Goal: Information Seeking & Learning: Learn about a topic

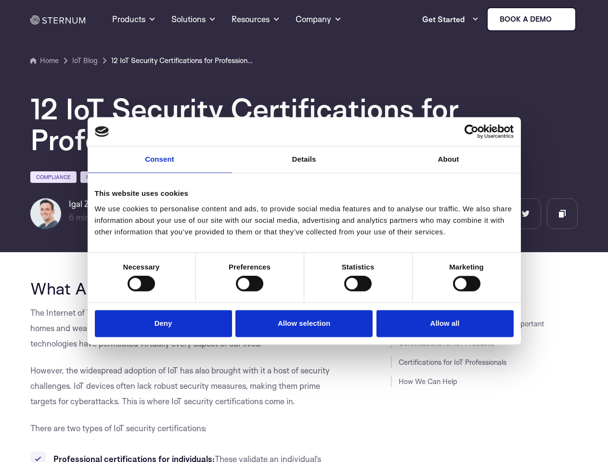
click at [160, 165] on link "Consent" at bounding box center [160, 159] width 144 height 26
click at [304, 165] on link "Details" at bounding box center [304, 159] width 144 height 26
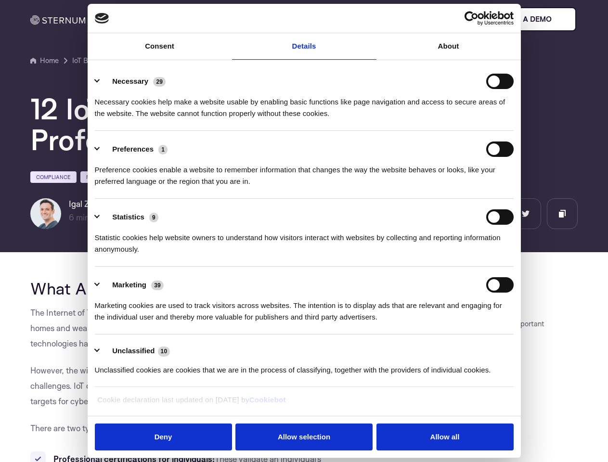
click at [448, 119] on div "Necessary cookies help make a website usable by enabling basic functions like p…" at bounding box center [304, 104] width 419 height 30
click at [141, 255] on div "Statistic cookies help website owners to understand how visitors interact with …" at bounding box center [304, 240] width 419 height 30
click at [249, 255] on div "Statistic cookies help website owners to understand how visitors interact with …" at bounding box center [304, 240] width 419 height 30
click at [357, 255] on div "Statistic cookies help website owners to understand how visitors interact with …" at bounding box center [304, 240] width 419 height 30
click at [466, 255] on div "Statistic cookies help website owners to understand how visitors interact with …" at bounding box center [304, 240] width 419 height 30
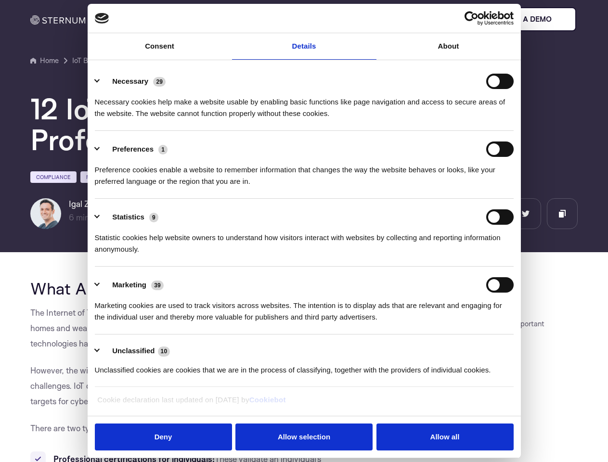
click at [165, 322] on li "Marketing 39 Marketing cookies are used to track visitors across websites. The …" at bounding box center [304, 301] width 419 height 68
click at [304, 322] on li "Marketing 39 Marketing cookies are used to track visitors across websites. The …" at bounding box center [304, 301] width 419 height 68
click at [442, 322] on li "Marketing 39 Marketing cookies are used to track visitors across websites. The …" at bounding box center [304, 301] width 419 height 68
